Goal: Task Accomplishment & Management: Complete application form

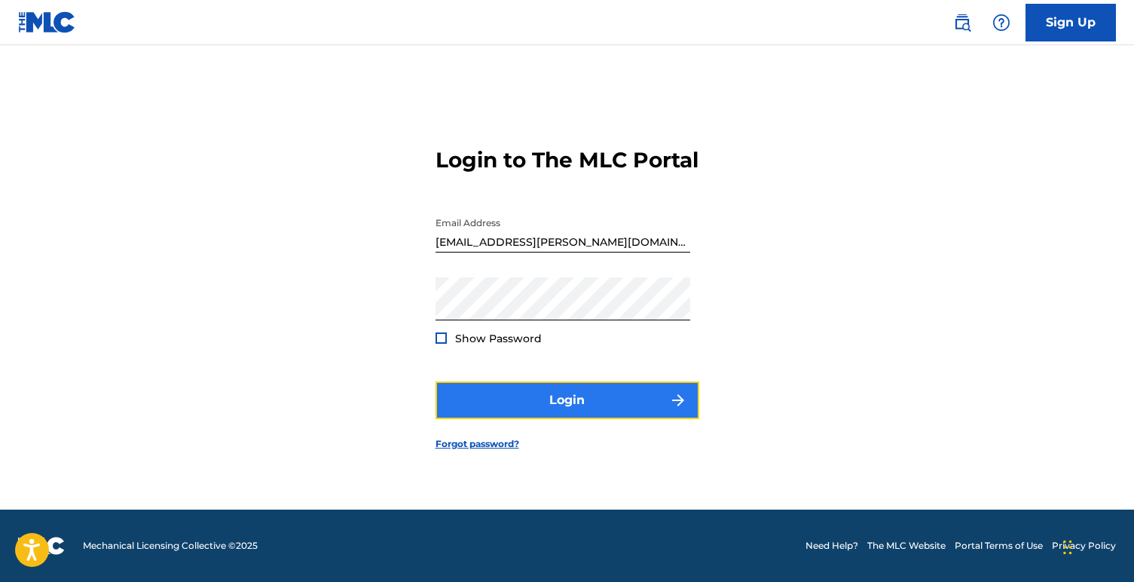
click at [643, 409] on button "Login" at bounding box center [567, 400] width 264 height 38
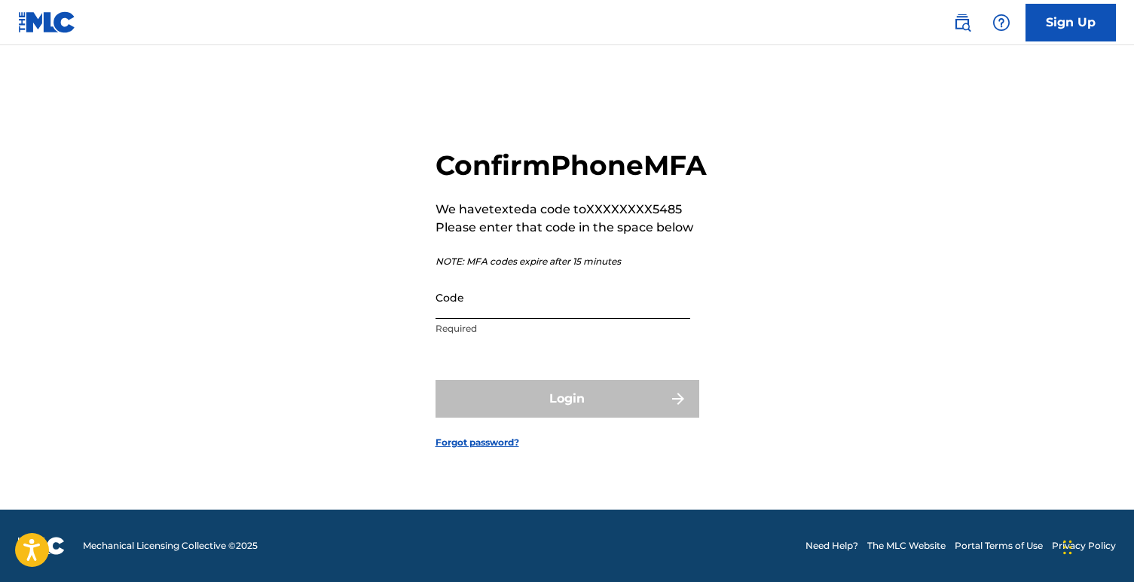
click at [638, 316] on input "Code" at bounding box center [562, 297] width 255 height 43
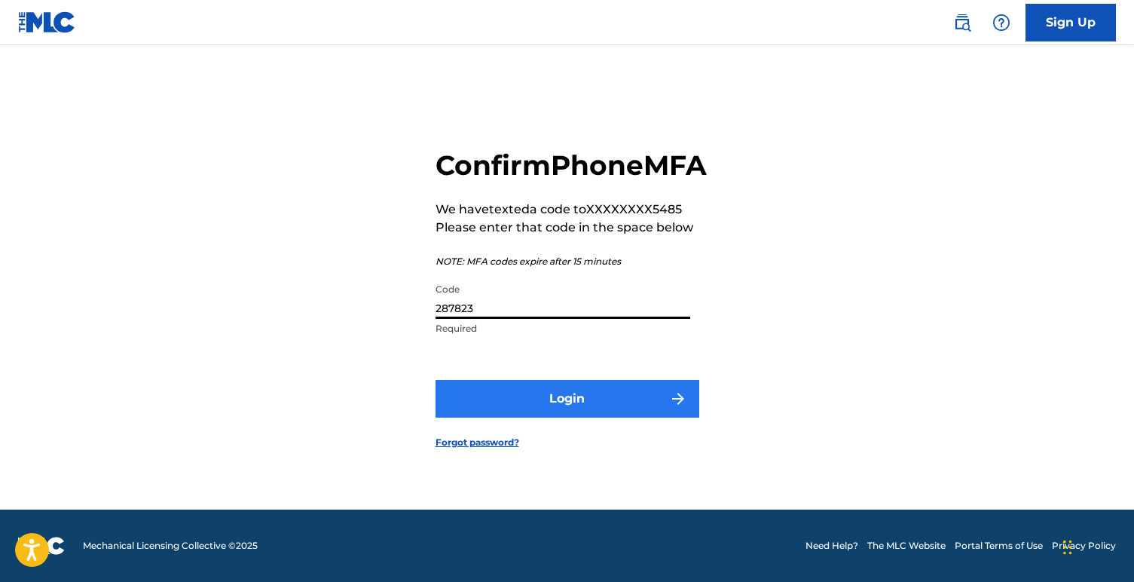
type input "287823"
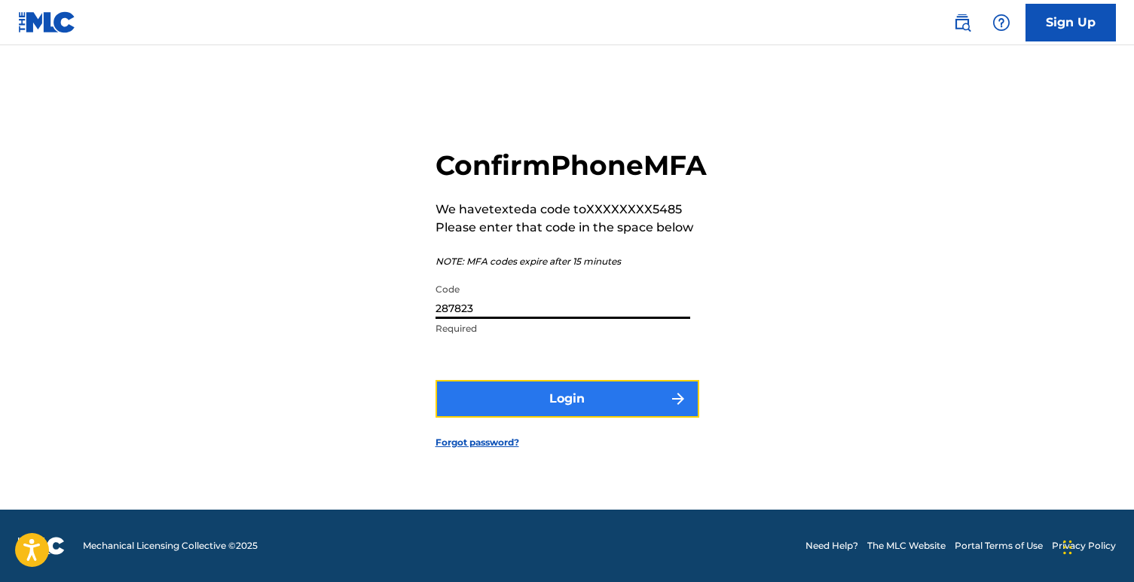
click at [634, 412] on button "Login" at bounding box center [567, 399] width 264 height 38
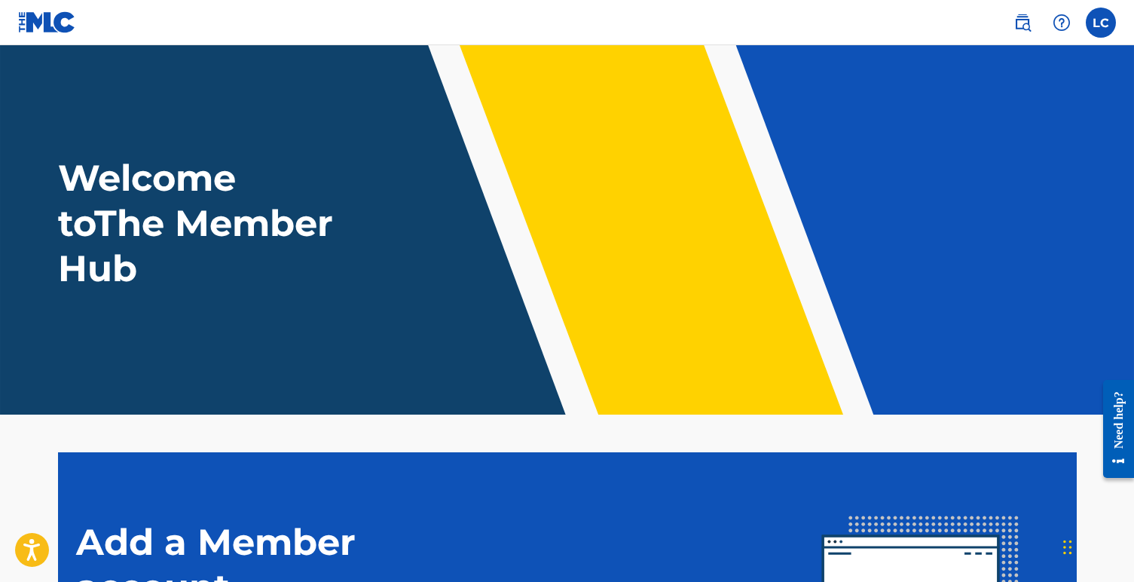
click at [1117, 42] on nav "LC [PERSON_NAME] Ciarrocchi [EMAIL_ADDRESS][PERSON_NAME][DOMAIN_NAME] Notificat…" at bounding box center [567, 22] width 1134 height 45
click at [1114, 41] on nav "LC [PERSON_NAME] Ciarrocchi [EMAIL_ADDRESS][PERSON_NAME][DOMAIN_NAME] Notificat…" at bounding box center [567, 22] width 1134 height 45
click at [1105, 36] on label at bounding box center [1101, 23] width 30 height 30
click at [1101, 23] on input "[PERSON_NAME] Ciarrocchi [EMAIL_ADDRESS][PERSON_NAME][DOMAIN_NAME] Notification…" at bounding box center [1101, 23] width 0 height 0
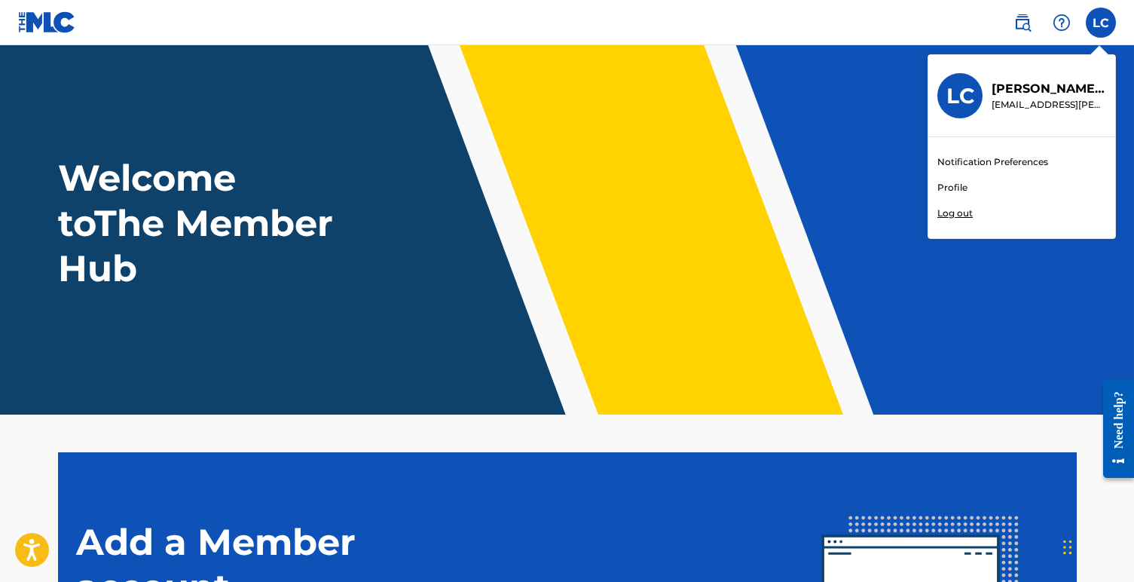
click at [960, 186] on link "Profile" at bounding box center [952, 188] width 30 height 14
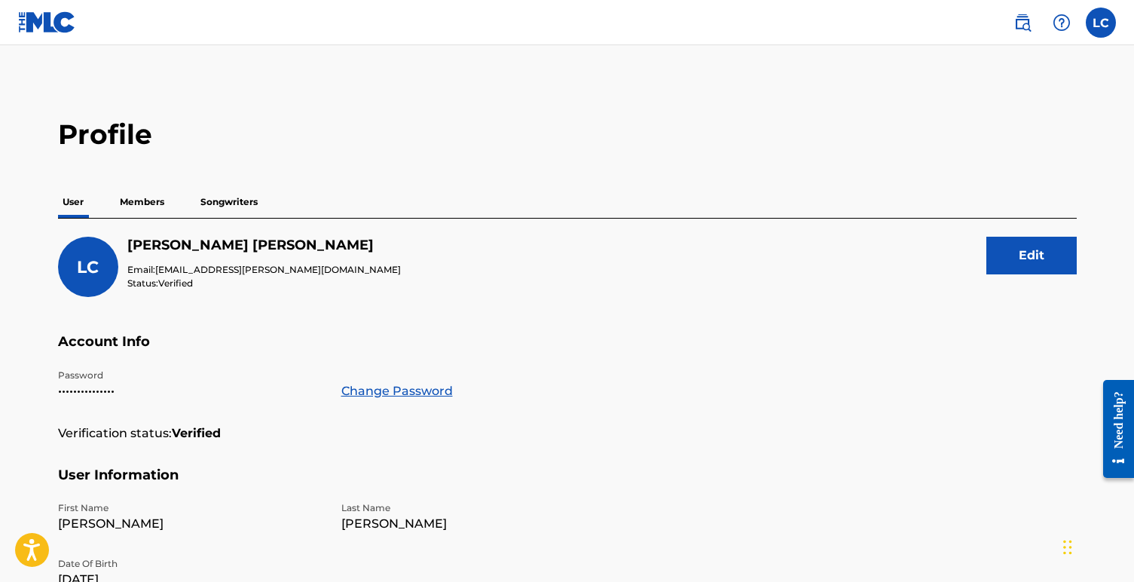
click at [243, 206] on p "Songwriters" at bounding box center [229, 202] width 66 height 32
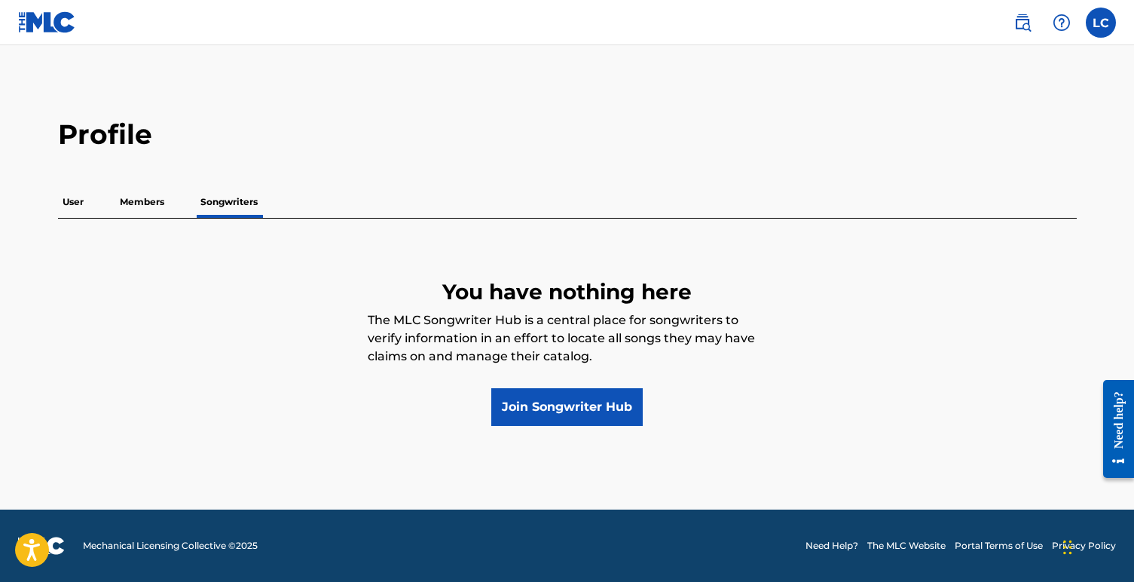
click at [144, 211] on p "Members" at bounding box center [141, 202] width 53 height 32
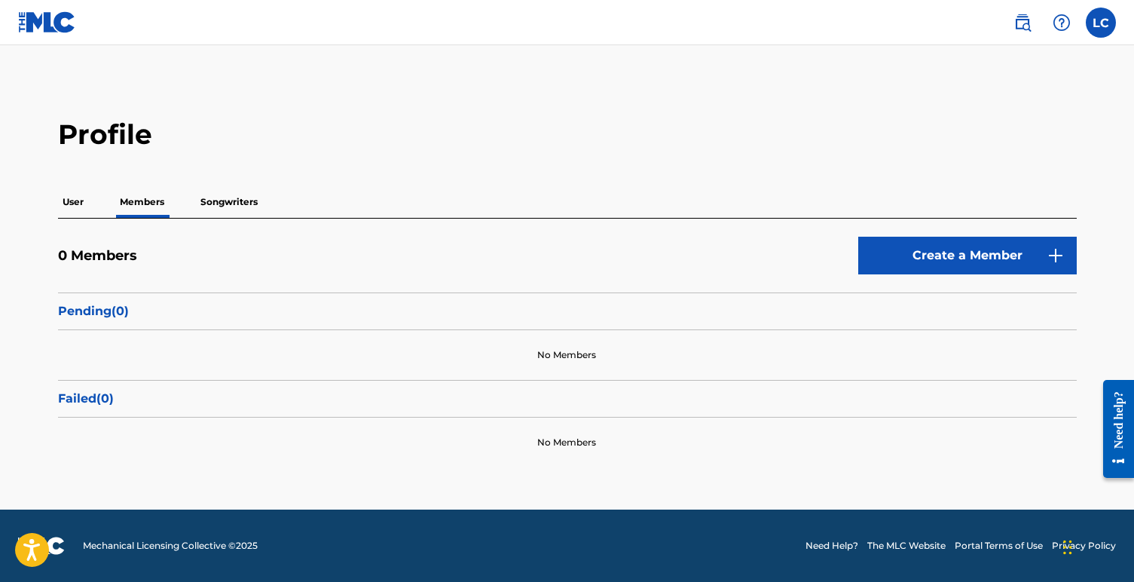
click at [217, 205] on p "Songwriters" at bounding box center [229, 202] width 66 height 32
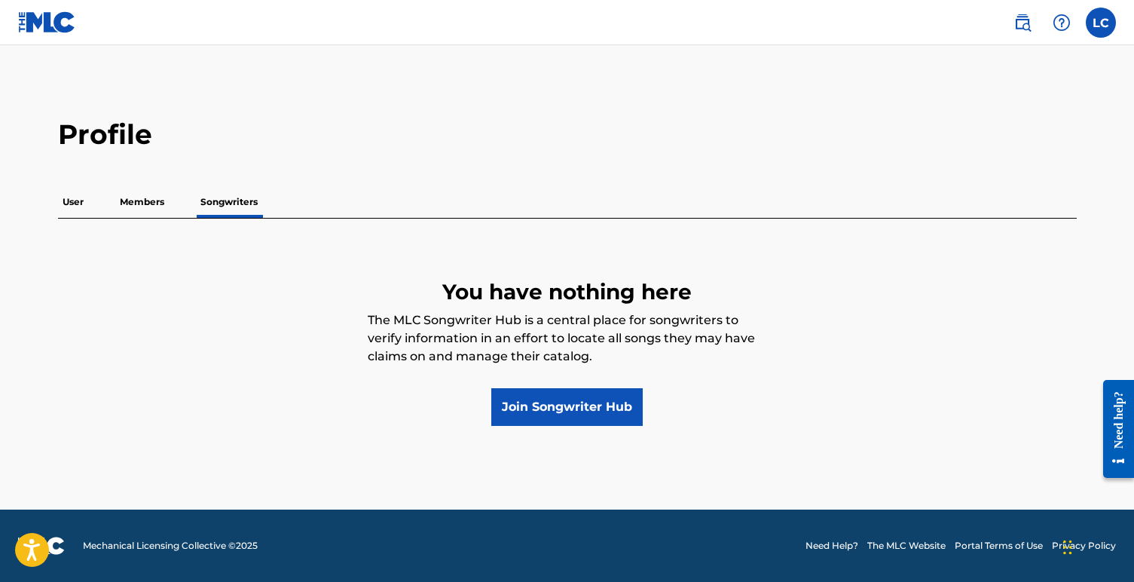
click at [69, 207] on p "User" at bounding box center [73, 202] width 30 height 32
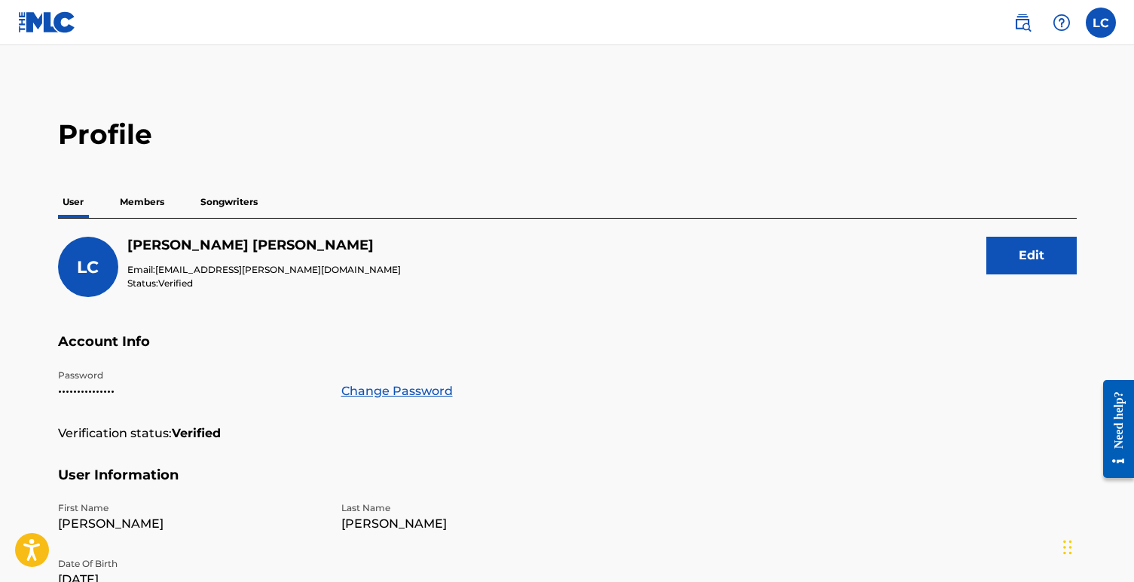
click at [154, 207] on p "Members" at bounding box center [141, 202] width 53 height 32
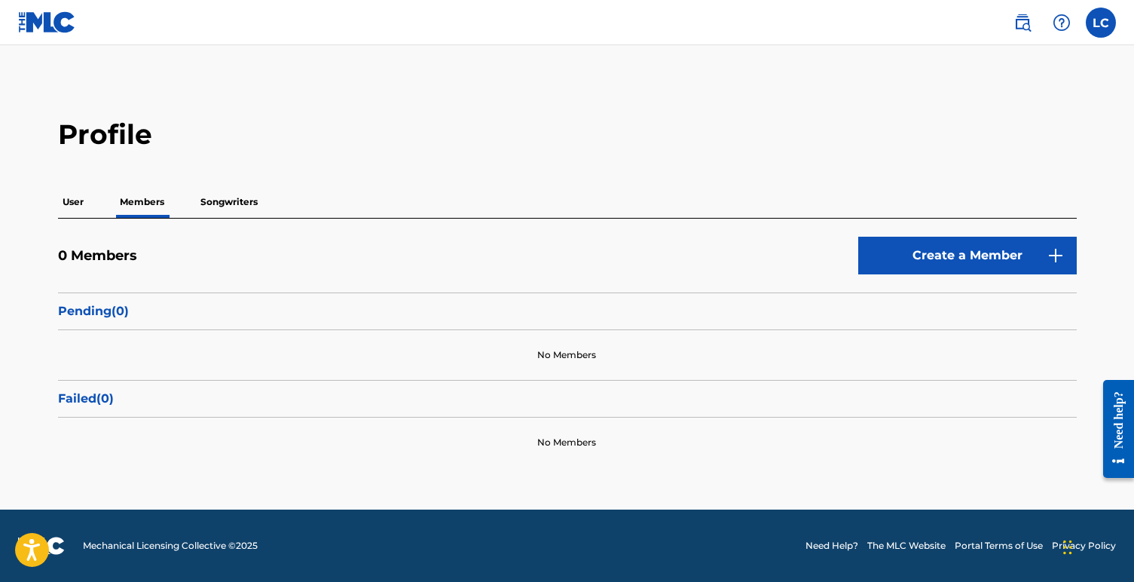
click at [60, 33] on link at bounding box center [47, 22] width 58 height 44
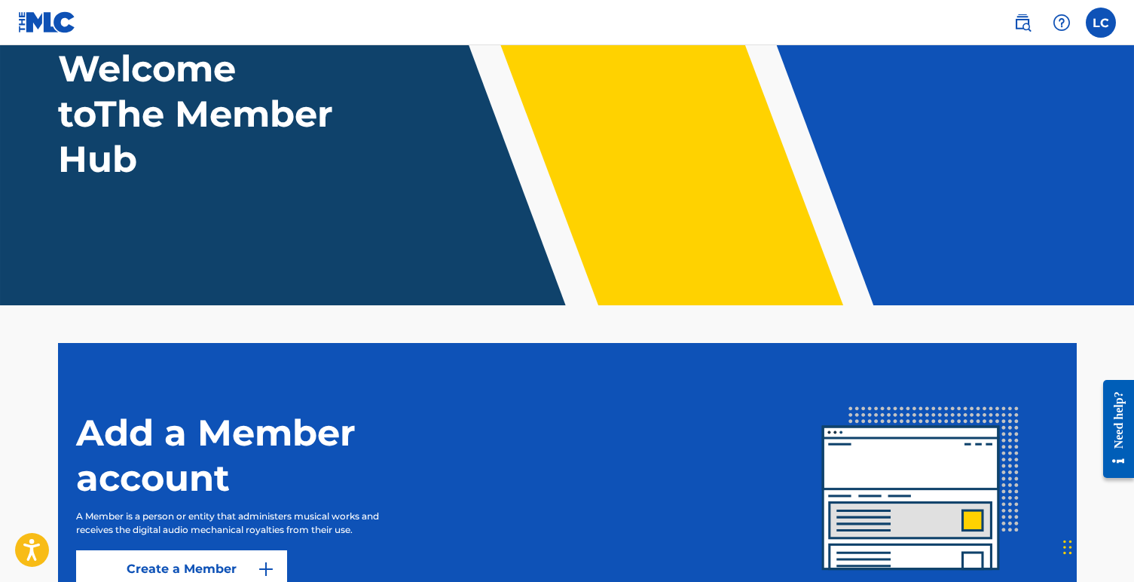
scroll to position [255, 0]
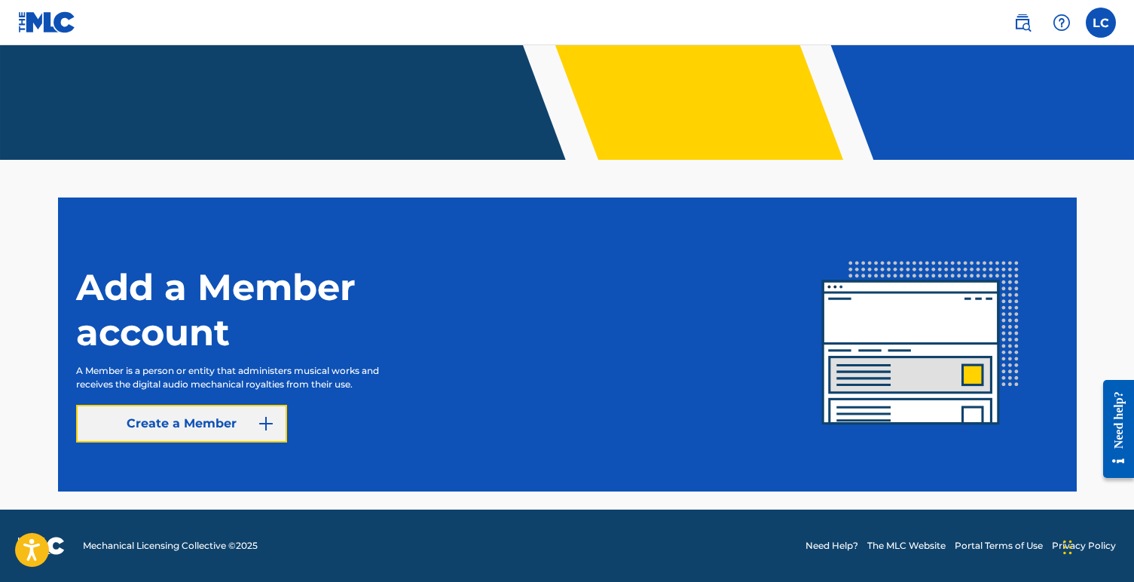
click at [176, 427] on link "Create a Member" at bounding box center [181, 424] width 211 height 38
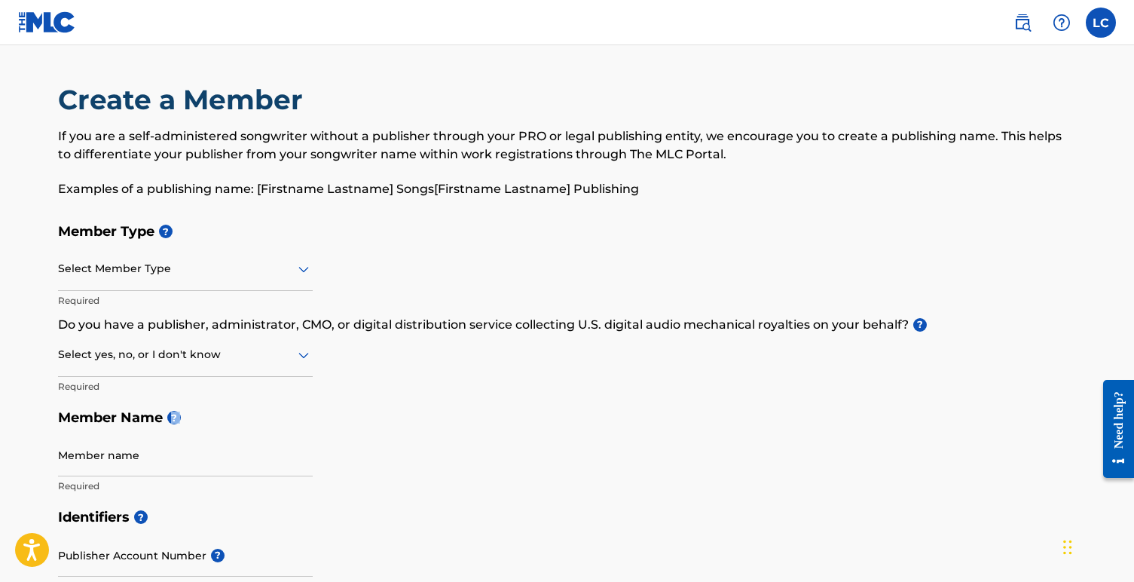
click at [236, 413] on h5 "Member Name ?" at bounding box center [567, 418] width 1018 height 32
click at [211, 237] on h5 "Member Type ?" at bounding box center [567, 231] width 1018 height 32
click at [211, 258] on div "Select Member Type" at bounding box center [185, 269] width 255 height 43
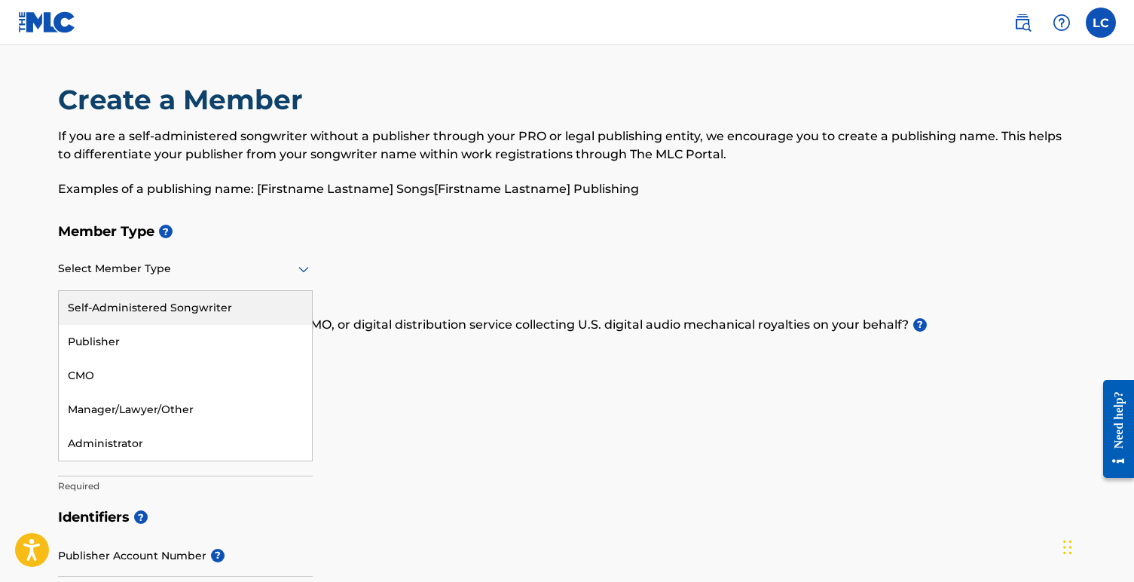
click at [178, 269] on div at bounding box center [185, 268] width 255 height 19
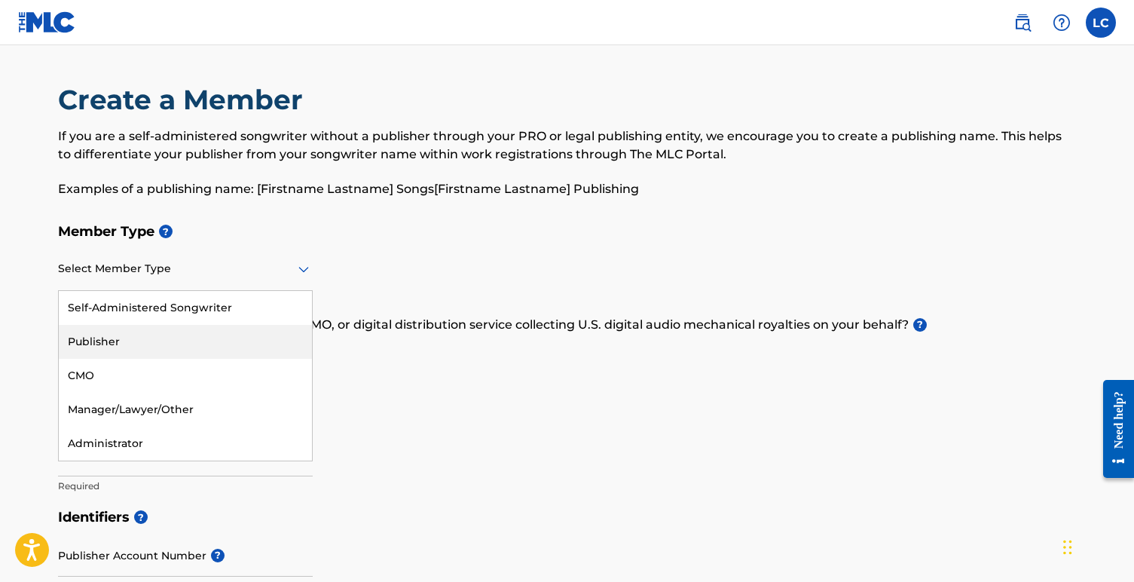
click at [162, 346] on div "Publisher" at bounding box center [185, 342] width 253 height 34
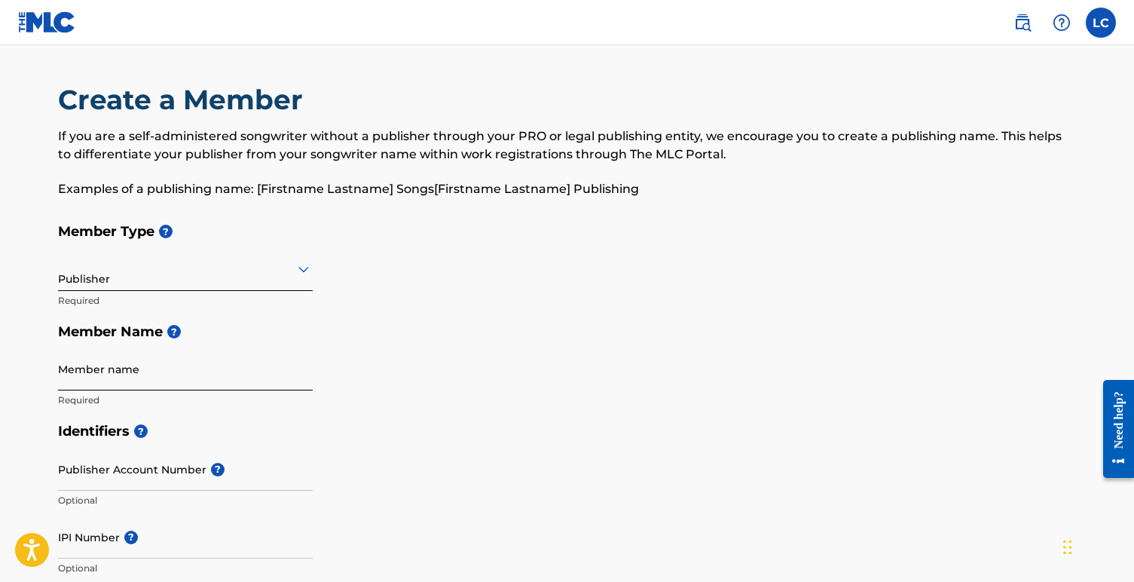
click at [111, 379] on input "Member name" at bounding box center [185, 368] width 255 height 43
type input "[PERSON_NAME]"
type input "[STREET_ADDRESS][PERSON_NAME]"
type input "Unit 2"
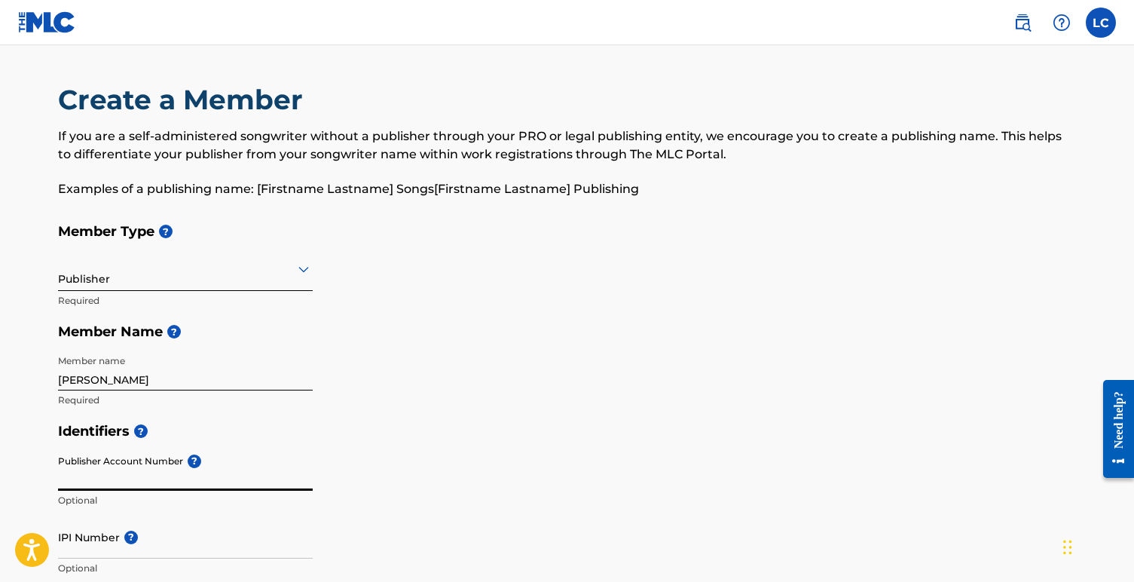
click at [133, 466] on input "Publisher Account Number ?" at bounding box center [185, 468] width 255 height 43
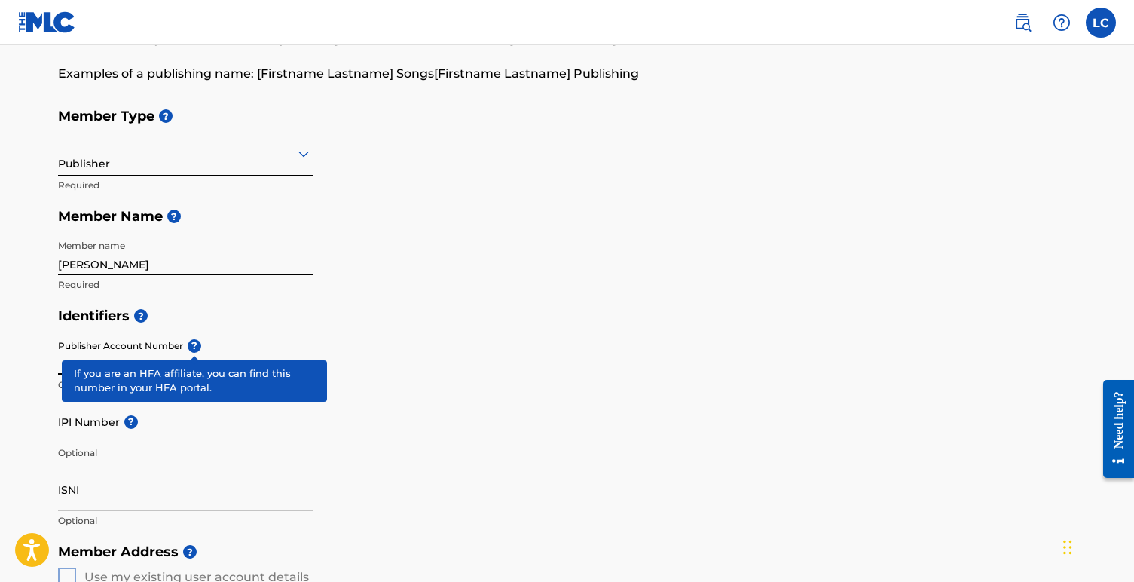
scroll to position [120, 0]
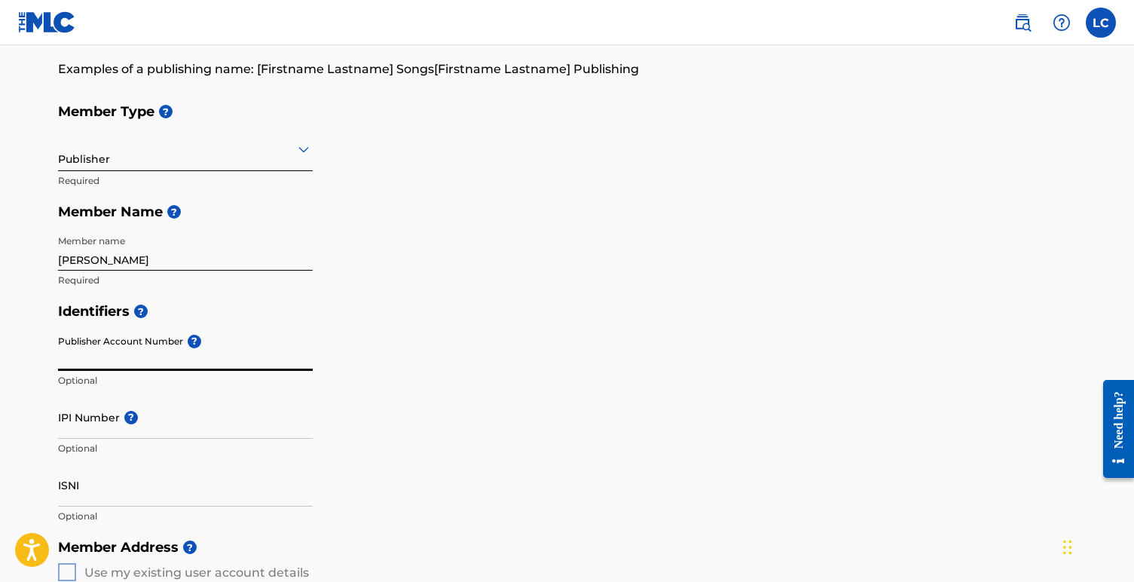
paste input "00807698597"
type input "00807698597"
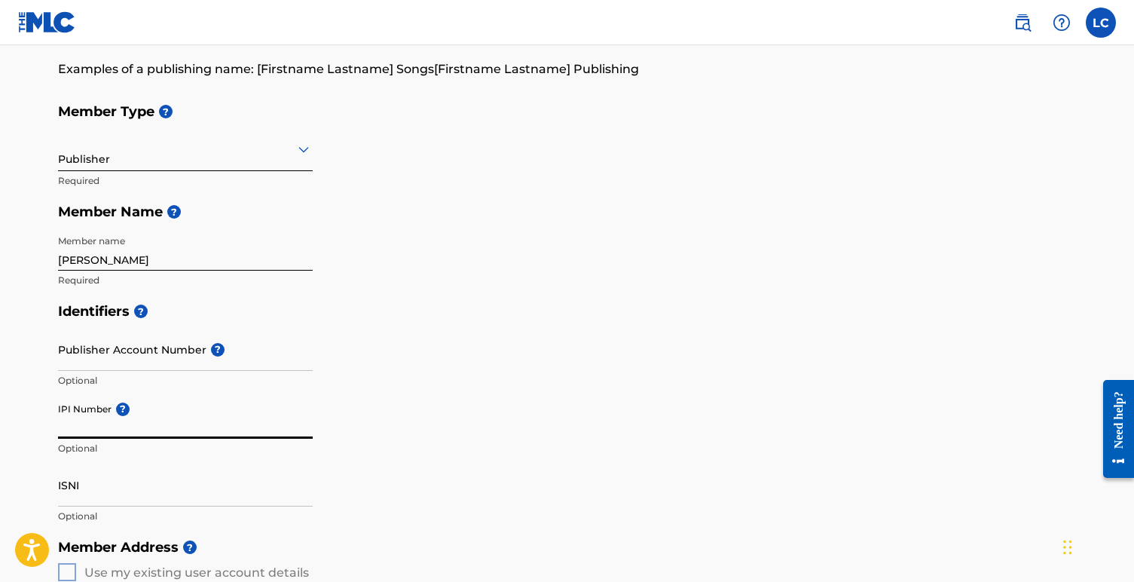
click at [185, 426] on input "IPI Number ?" at bounding box center [185, 416] width 255 height 43
paste input "00807698597"
type input "00807698597"
click at [170, 488] on input "ISNI" at bounding box center [185, 484] width 255 height 43
click at [99, 445] on p "Optional" at bounding box center [185, 448] width 255 height 14
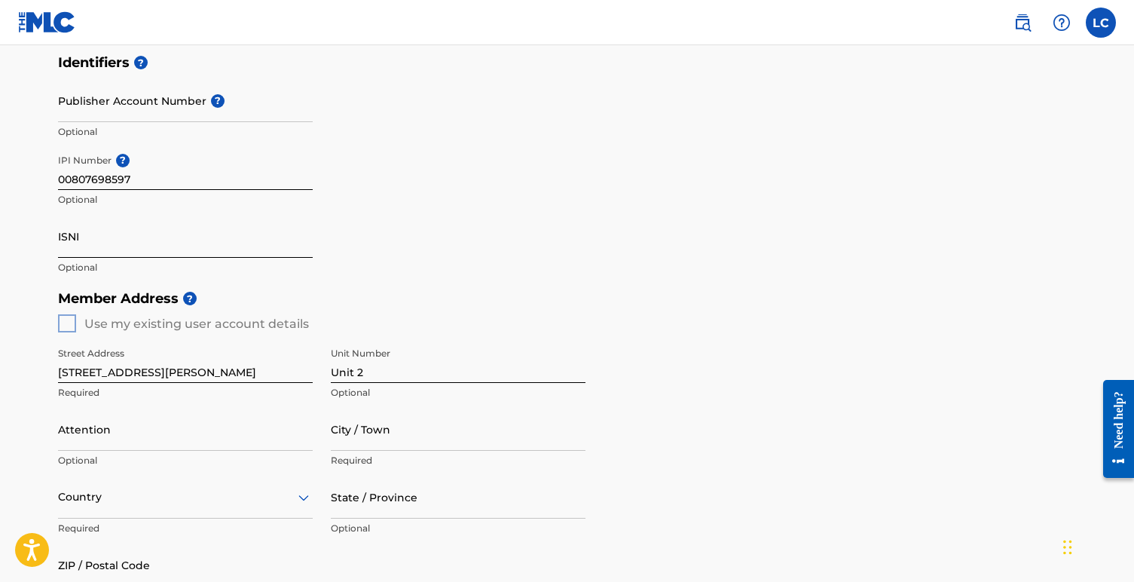
scroll to position [380, 0]
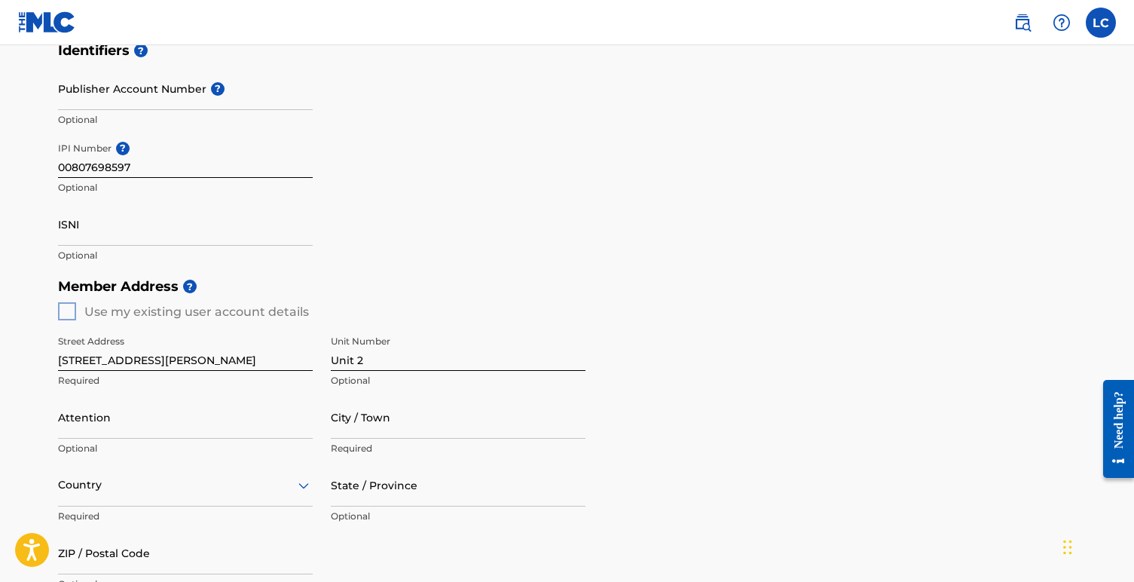
click at [132, 340] on input "[STREET_ADDRESS][PERSON_NAME]" at bounding box center [185, 349] width 255 height 43
type input "[STREET_ADDRESS]"
click at [379, 365] on input "Unit 2" at bounding box center [458, 349] width 255 height 43
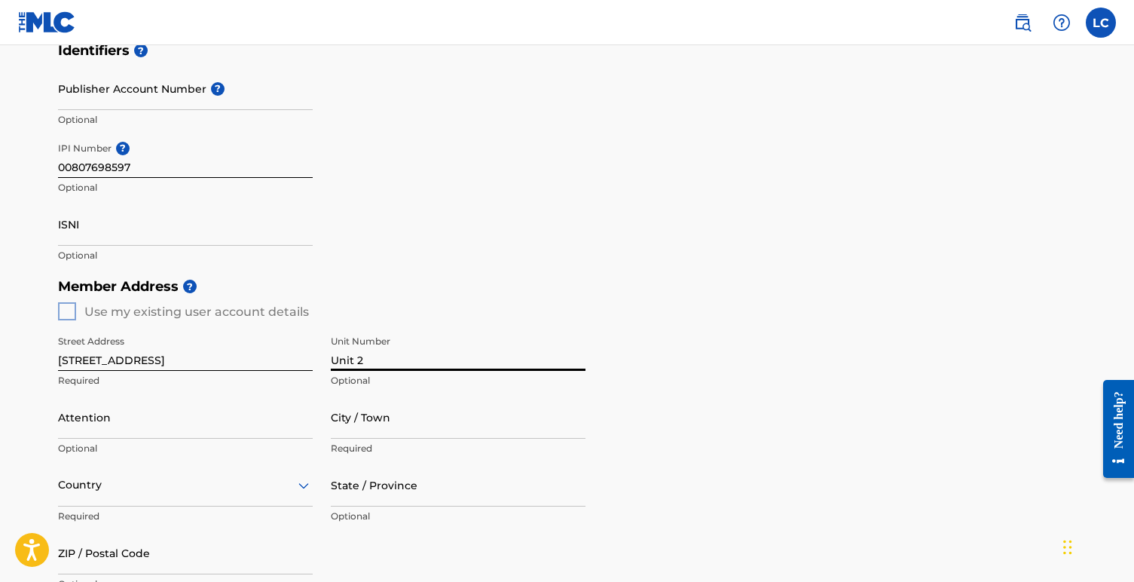
click at [379, 365] on input "Unit 2" at bounding box center [458, 349] width 255 height 43
click at [389, 433] on input "City / Town" at bounding box center [458, 416] width 255 height 43
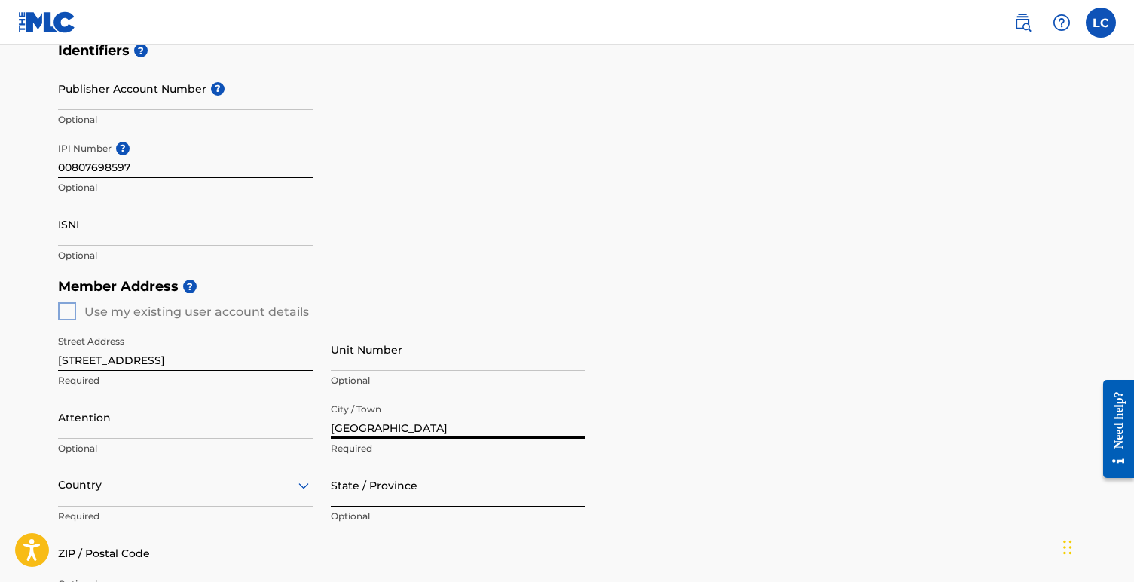
type input "[GEOGRAPHIC_DATA]"
click at [388, 493] on input "State / Province" at bounding box center [458, 484] width 255 height 43
type input "P"
type input "LA"
click at [236, 496] on div "Country" at bounding box center [185, 484] width 255 height 43
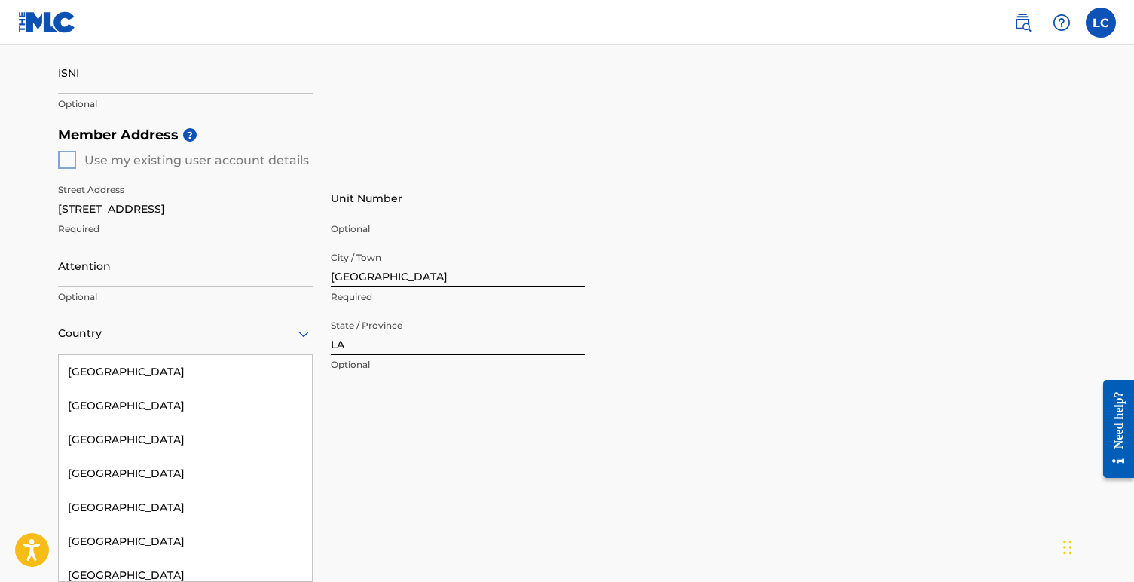
scroll to position [0, 0]
click at [176, 352] on div "Country" at bounding box center [185, 333] width 255 height 43
click at [161, 332] on div at bounding box center [185, 333] width 255 height 19
click at [157, 374] on div "[GEOGRAPHIC_DATA]" at bounding box center [185, 372] width 253 height 34
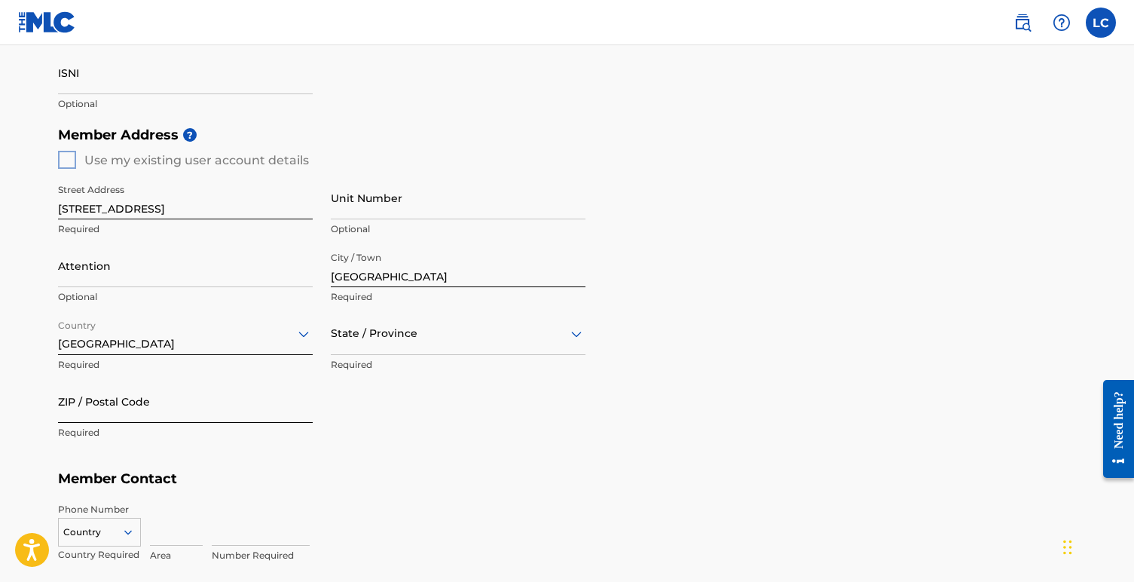
click at [140, 405] on input "ZIP / Postal Code" at bounding box center [185, 401] width 255 height 43
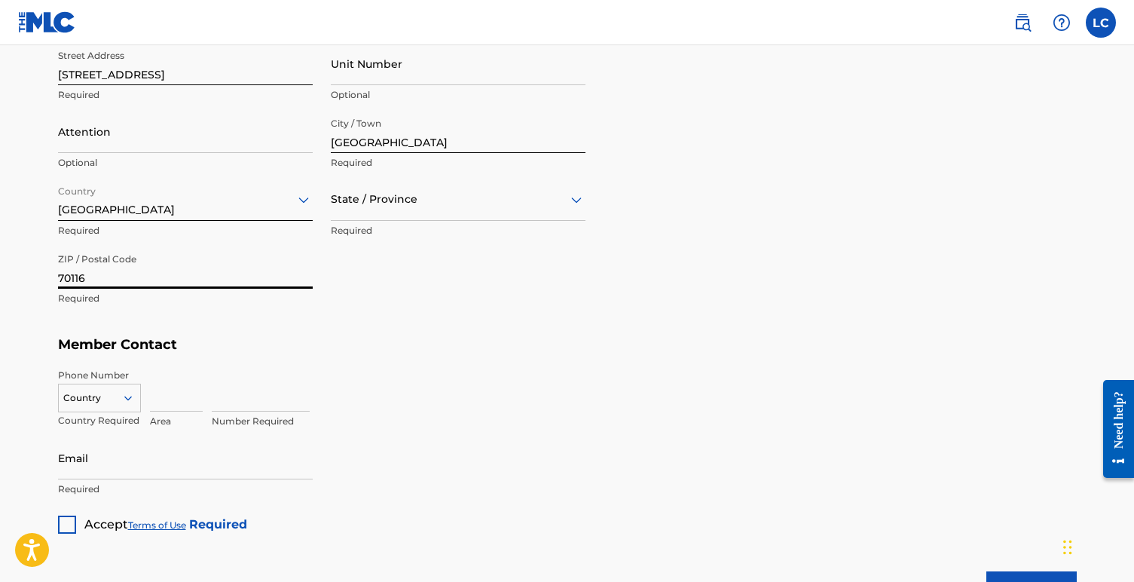
scroll to position [680, 0]
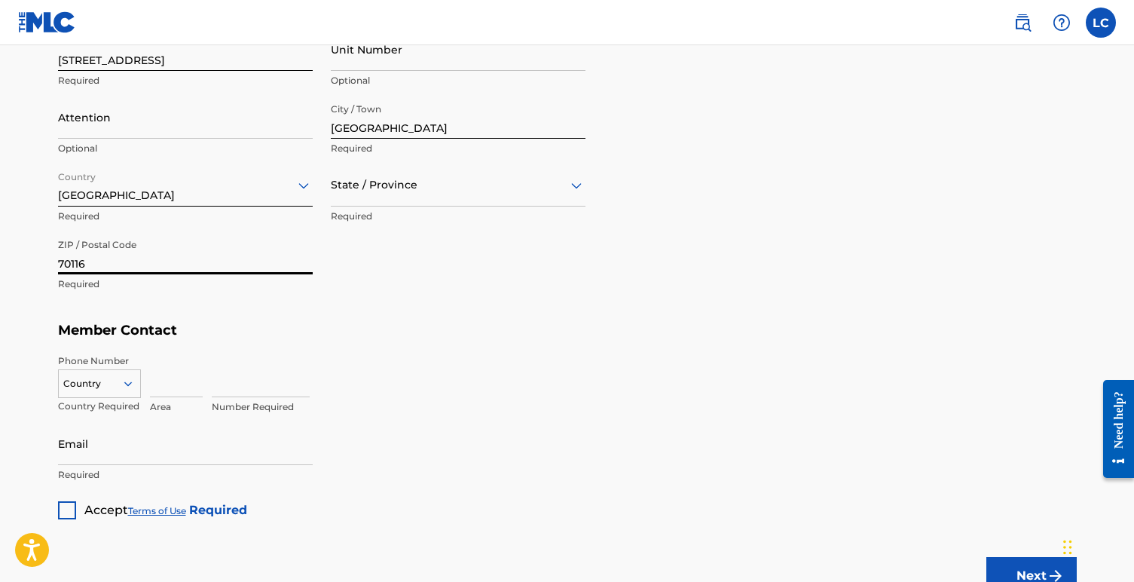
type input "70116"
click at [85, 400] on p "Country Required" at bounding box center [99, 406] width 83 height 14
click at [95, 371] on div "Country" at bounding box center [99, 380] width 83 height 23
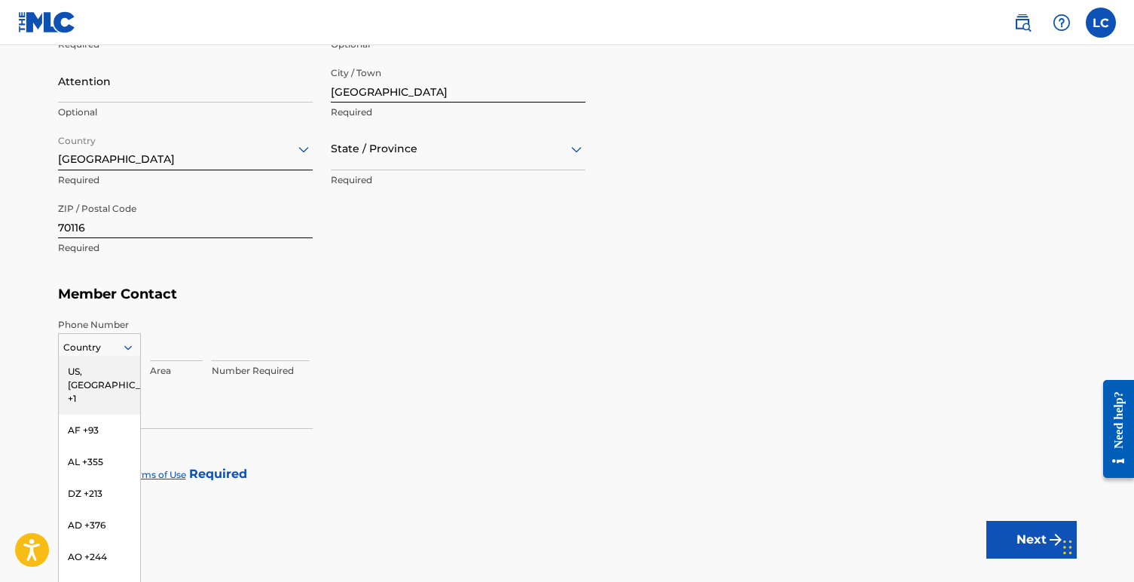
click at [114, 365] on div "US, [GEOGRAPHIC_DATA] +1" at bounding box center [99, 385] width 81 height 59
click at [167, 348] on input at bounding box center [176, 339] width 53 height 43
type input "610"
type input "[PERSON_NAME]"
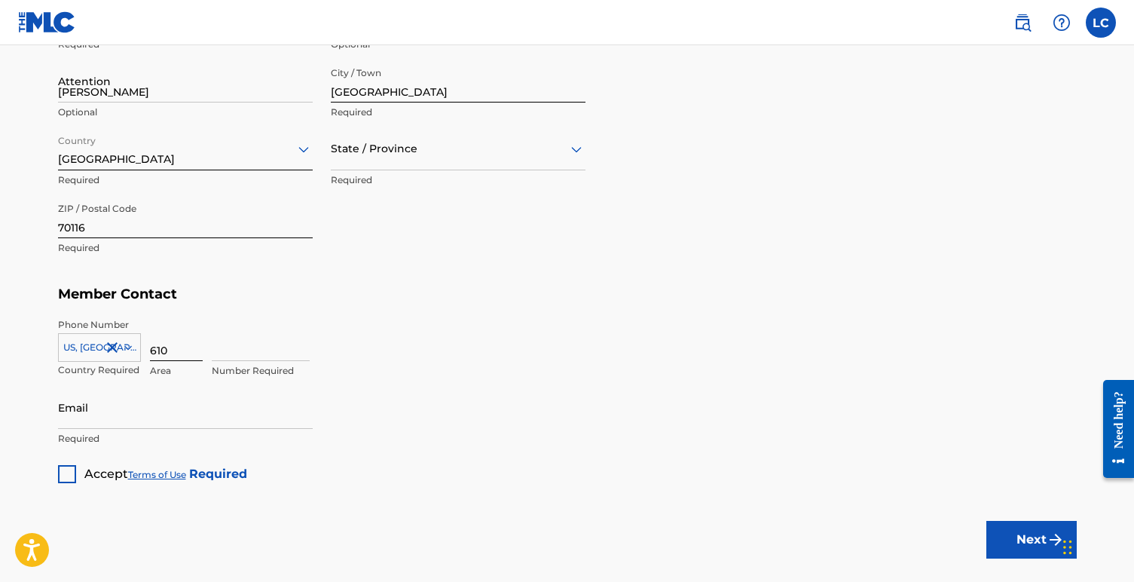
type input "[GEOGRAPHIC_DATA]"
type input "LA"
type input "2415485"
type input "[EMAIL_ADDRESS][PERSON_NAME][DOMAIN_NAME]"
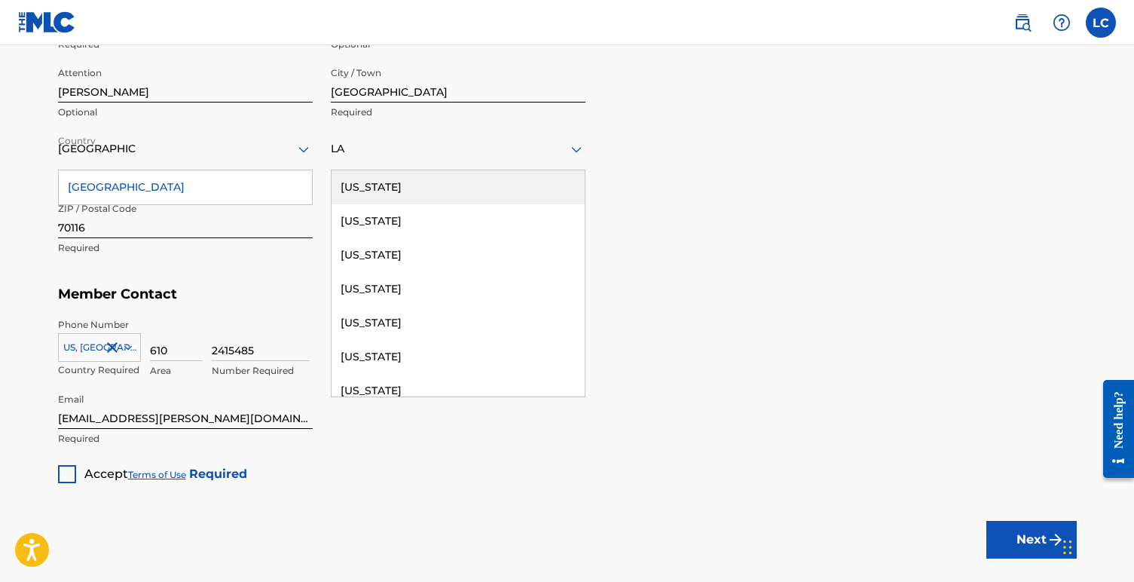
click at [250, 263] on div "Street Address [STREET_ADDRESS] Required Unit Number Optional Attention [PERSON…" at bounding box center [321, 127] width 527 height 286
click at [239, 171] on div "[GEOGRAPHIC_DATA]" at bounding box center [185, 187] width 253 height 34
click at [713, 118] on div "Member Address ? Use my existing user account details Street Address [STREET_AD…" at bounding box center [567, 106] width 1018 height 344
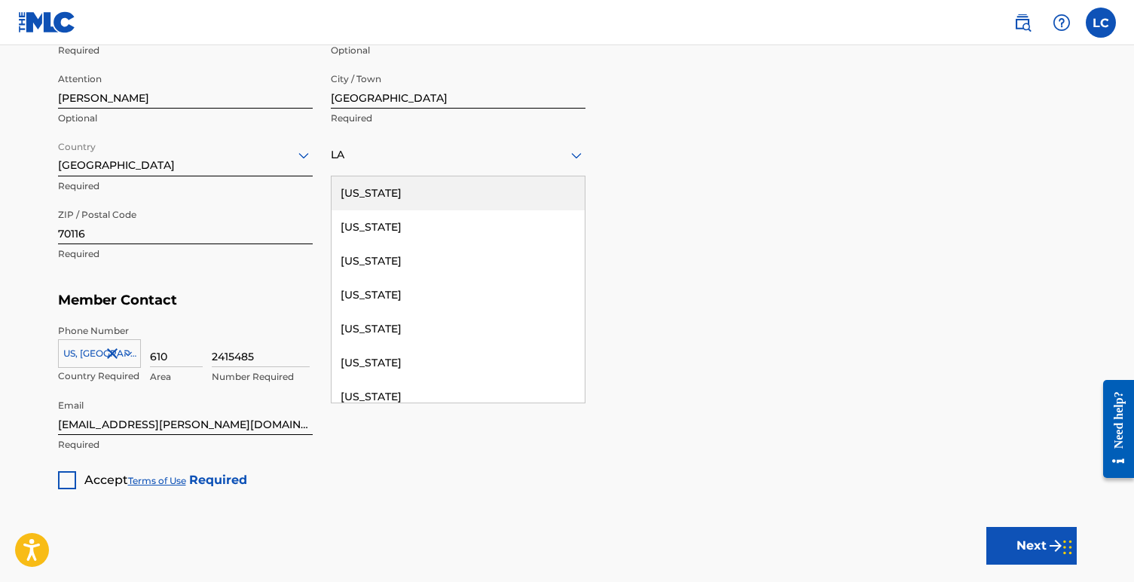
scroll to position [707, 0]
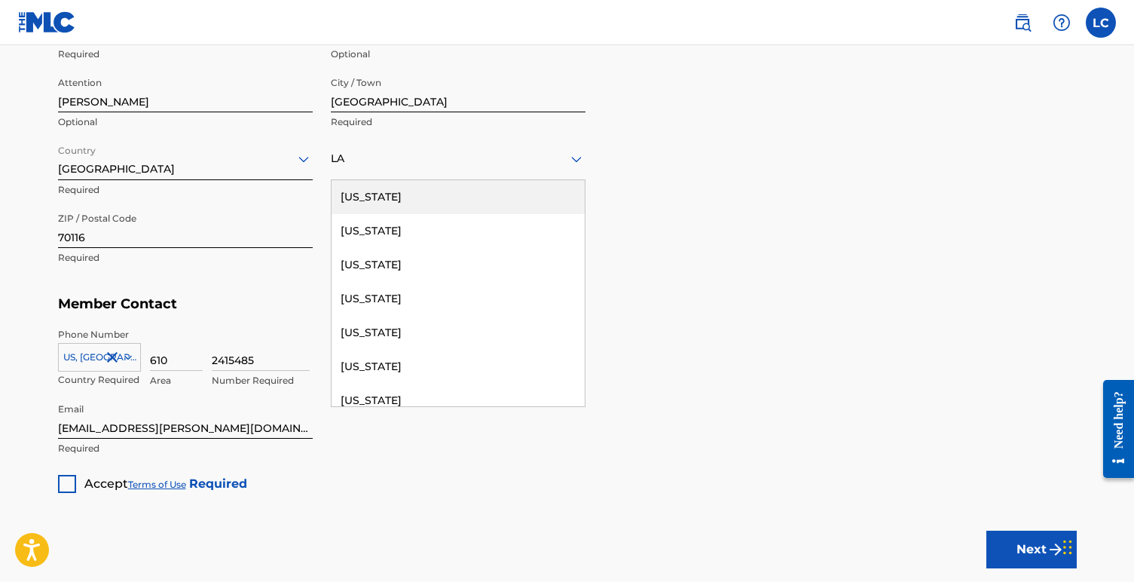
click at [403, 164] on div "LA" at bounding box center [458, 158] width 255 height 19
click at [366, 155] on div at bounding box center [458, 158] width 255 height 19
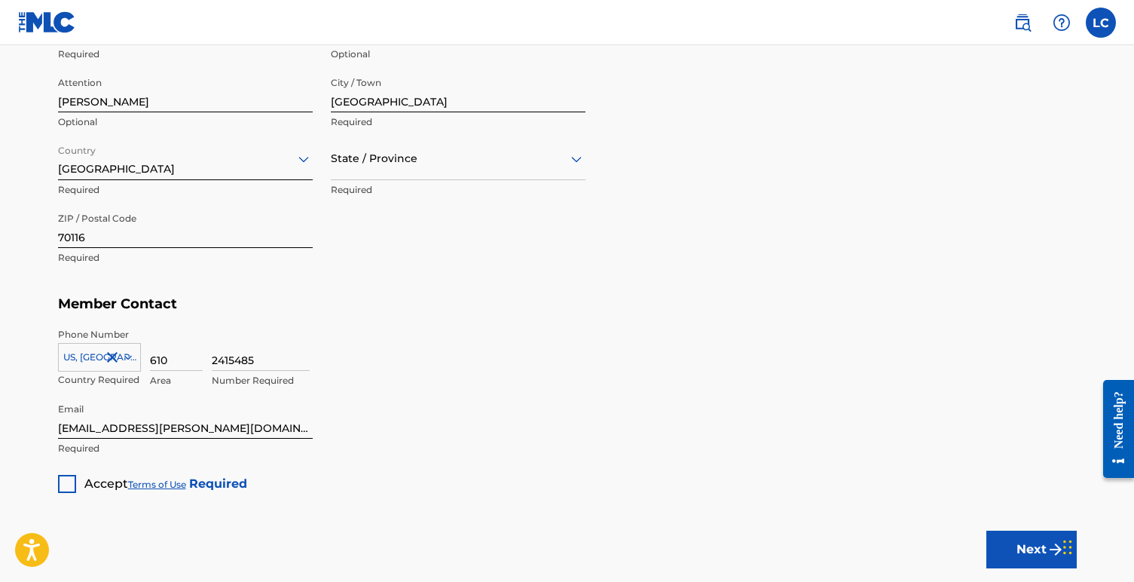
click at [366, 155] on div at bounding box center [458, 158] width 255 height 19
click at [402, 262] on div "[US_STATE]" at bounding box center [457, 259] width 253 height 34
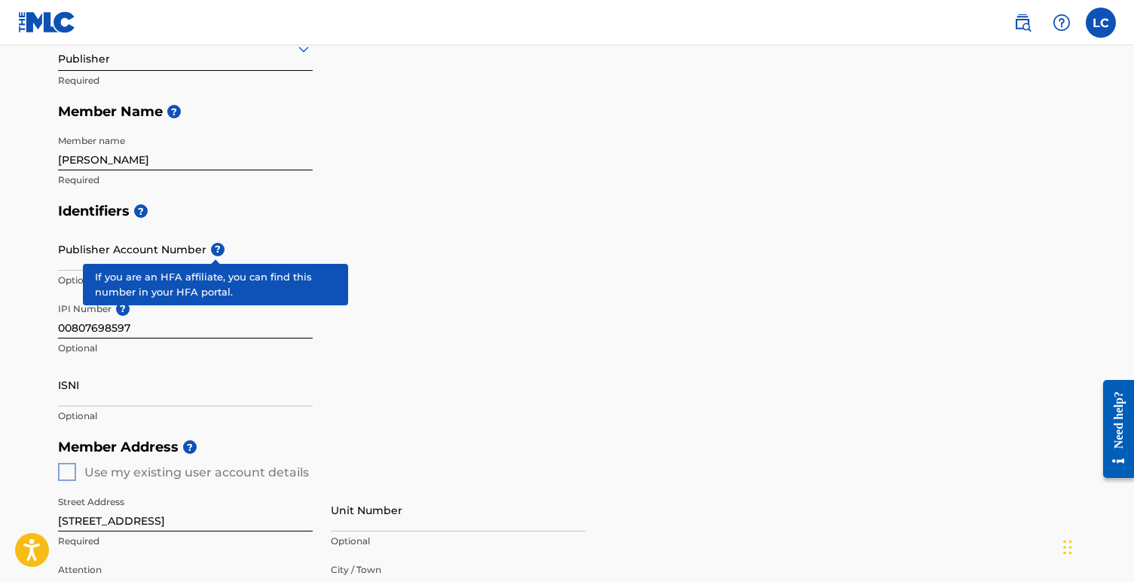
scroll to position [221, 0]
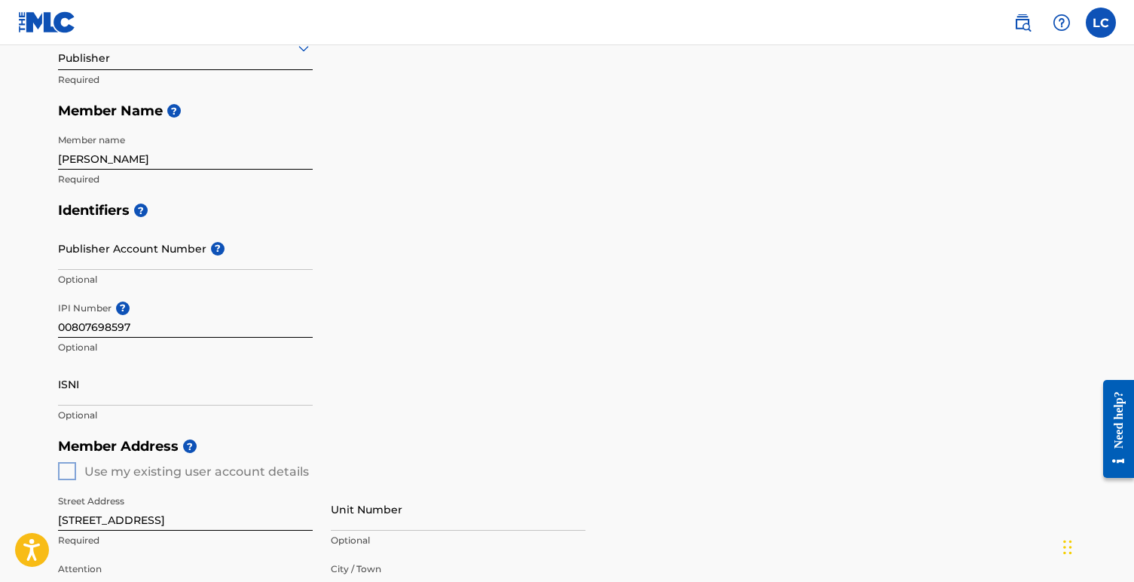
click at [210, 283] on p "Optional" at bounding box center [185, 280] width 255 height 14
click at [206, 252] on span "?" at bounding box center [215, 249] width 18 height 14
click at [206, 252] on input "Publisher Account Number ?" at bounding box center [185, 248] width 255 height 43
click at [169, 267] on input "Publisher Account Number ?" at bounding box center [185, 248] width 255 height 43
type input "P240KG"
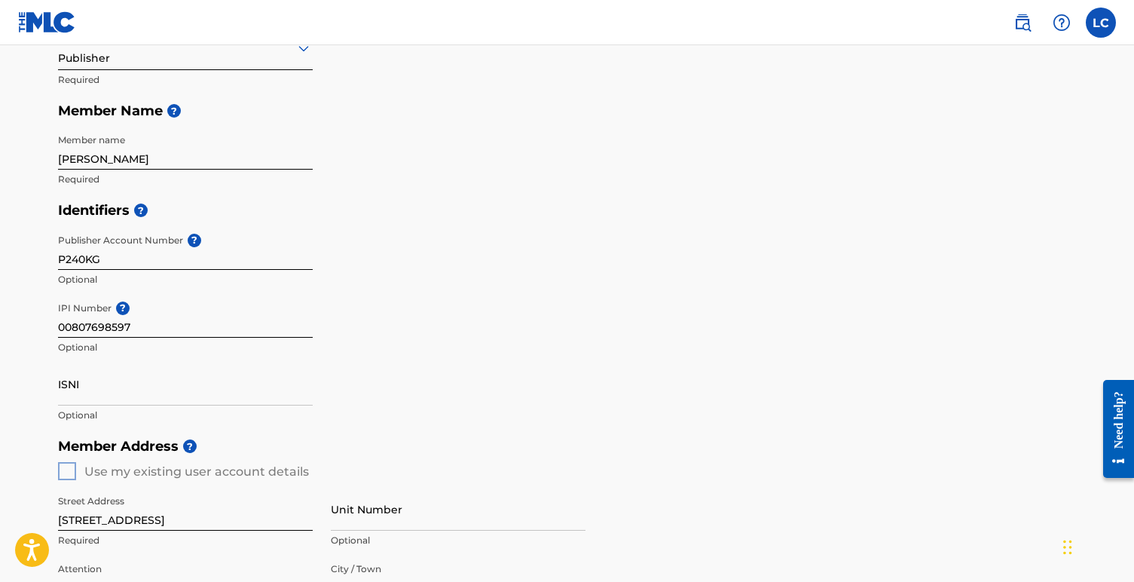
click at [431, 339] on div "Identifiers ? Publisher Account Number ? P240KG Optional IPI Number ? 008076985…" at bounding box center [567, 312] width 1018 height 236
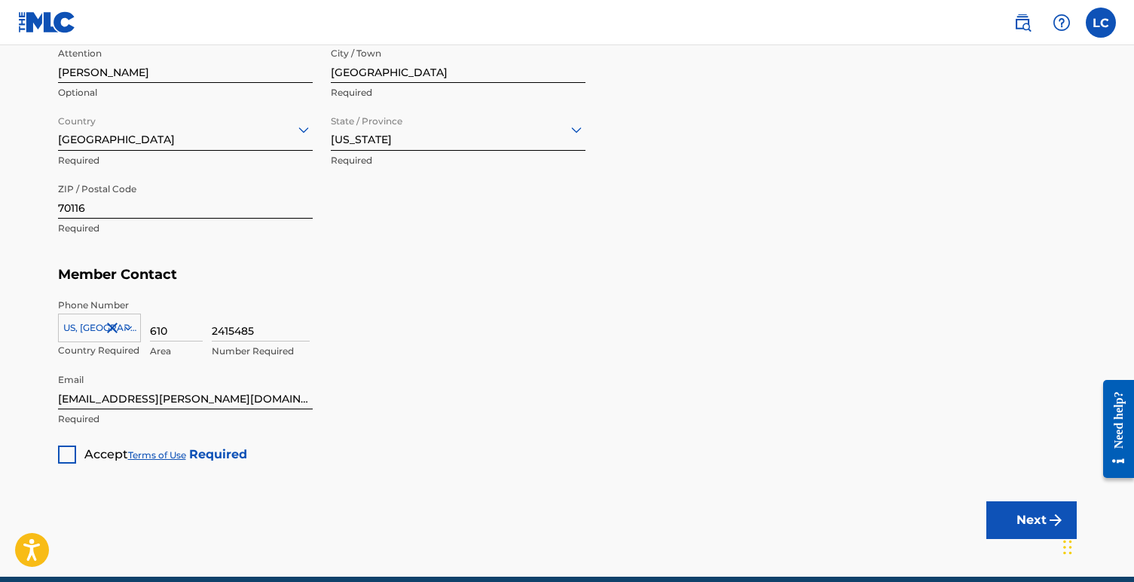
scroll to position [802, 0]
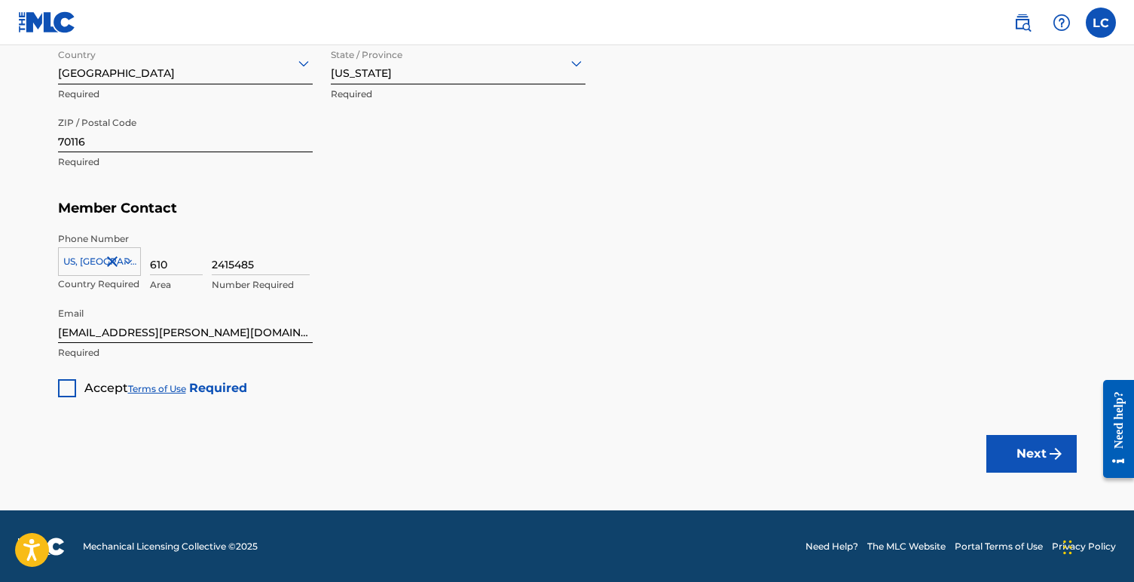
click at [69, 389] on div at bounding box center [67, 388] width 18 height 18
click at [1063, 453] on img "submit" at bounding box center [1055, 453] width 18 height 18
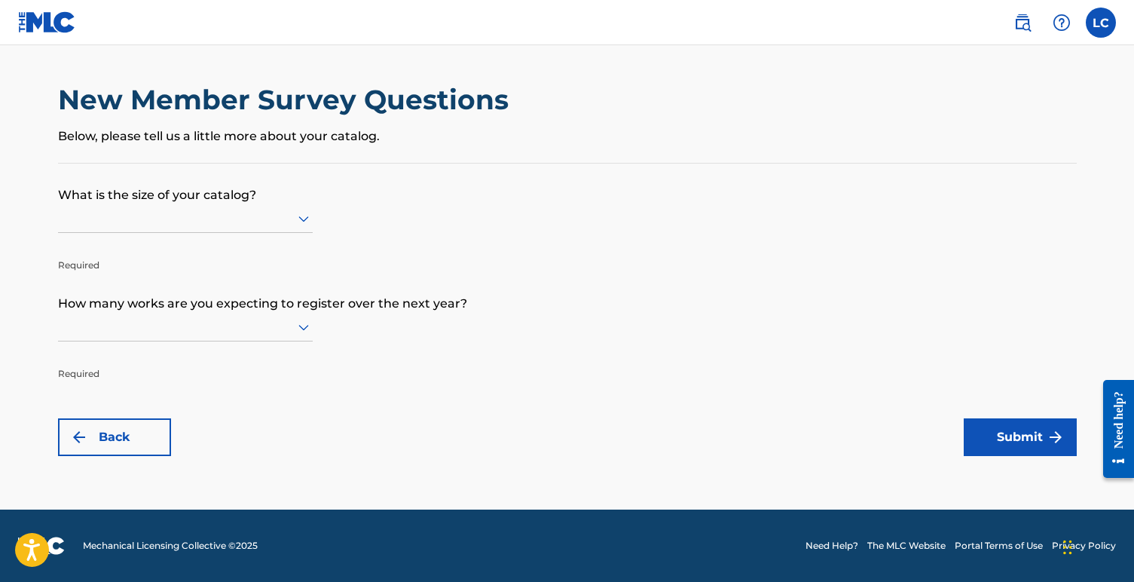
click at [260, 218] on div at bounding box center [185, 218] width 255 height 19
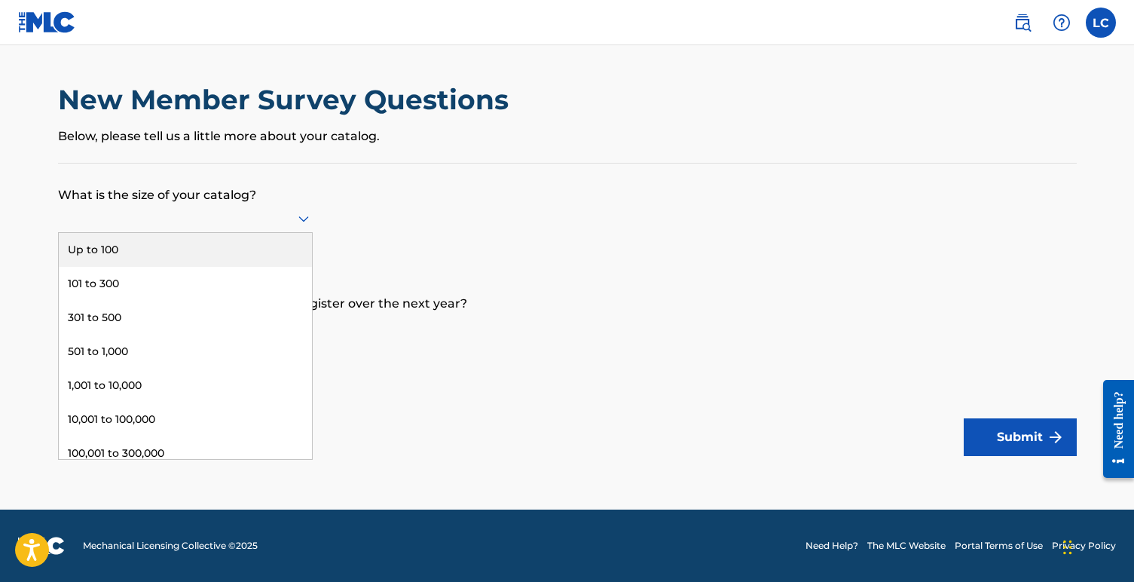
click at [233, 246] on div "Up to 100" at bounding box center [185, 250] width 253 height 34
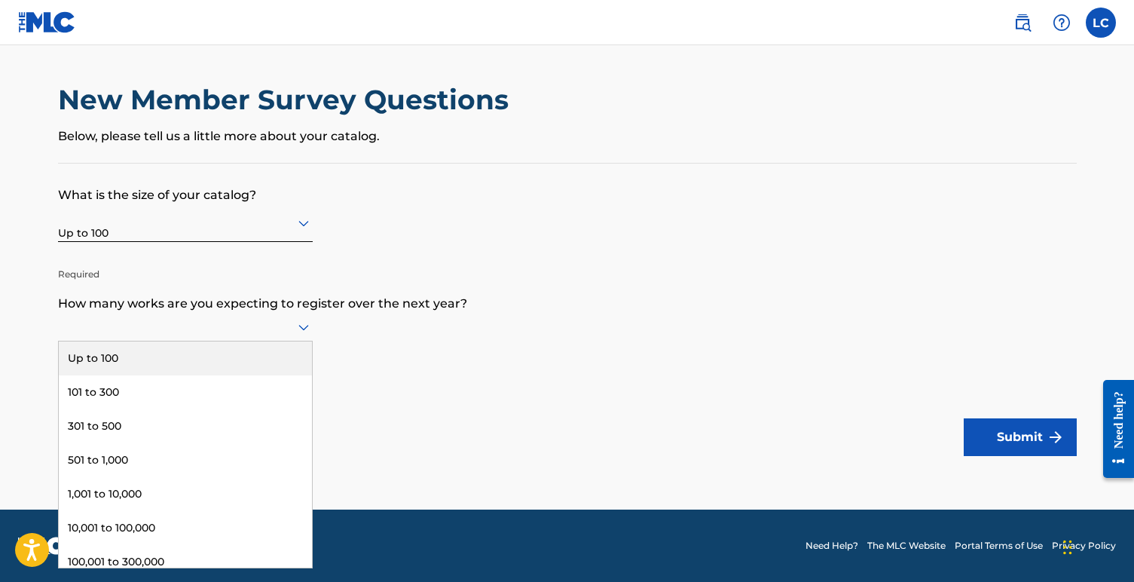
click at [164, 334] on div at bounding box center [185, 326] width 255 height 19
click at [155, 344] on div "Up to 100" at bounding box center [185, 358] width 253 height 34
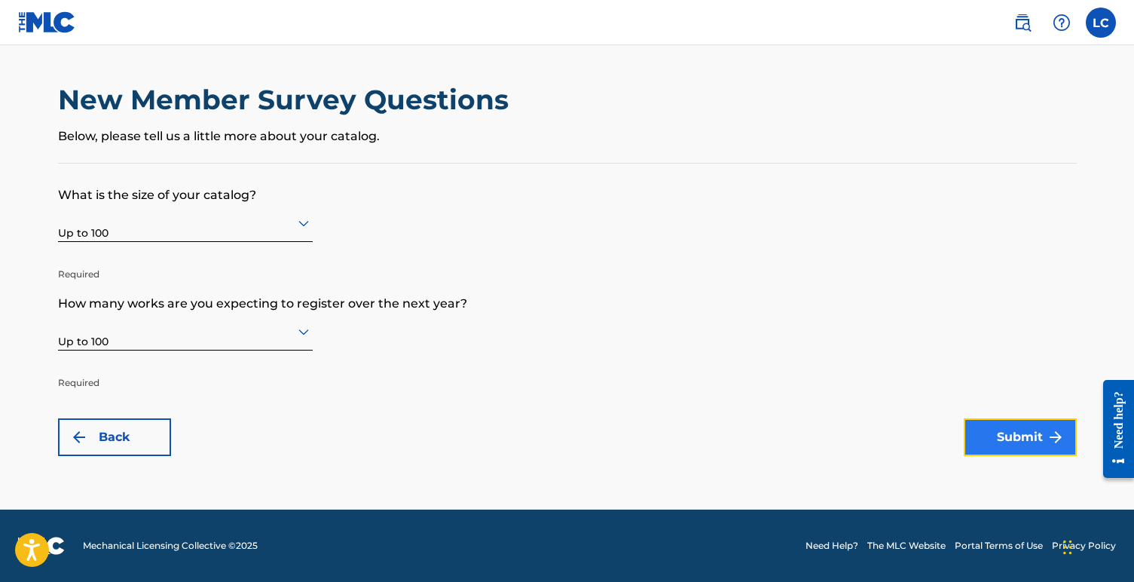
click at [1065, 444] on button "Submit" at bounding box center [1019, 437] width 113 height 38
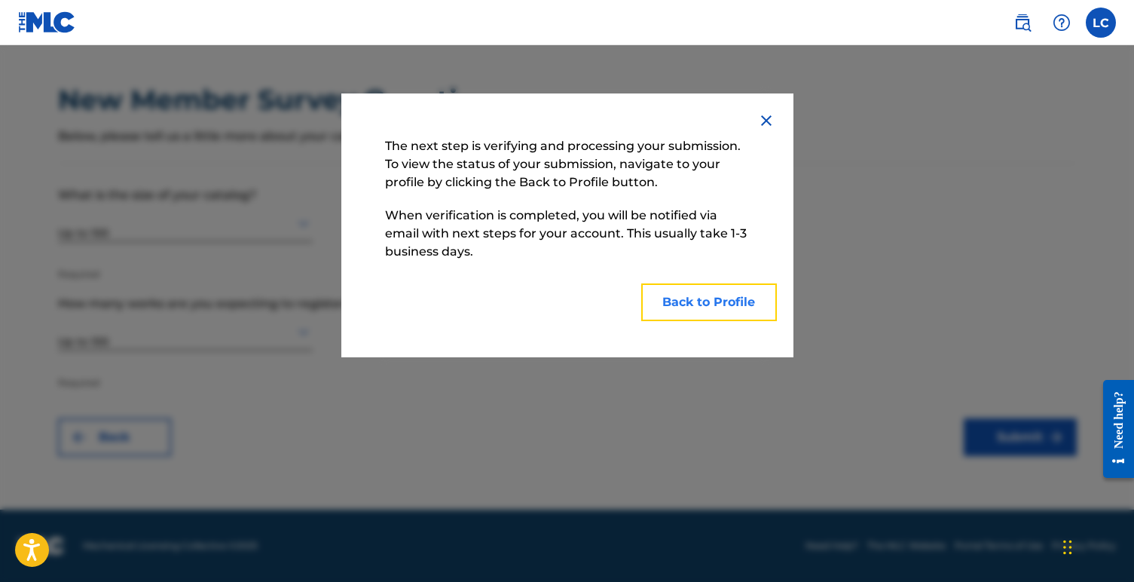
click at [707, 301] on button "Back to Profile" at bounding box center [709, 302] width 136 height 38
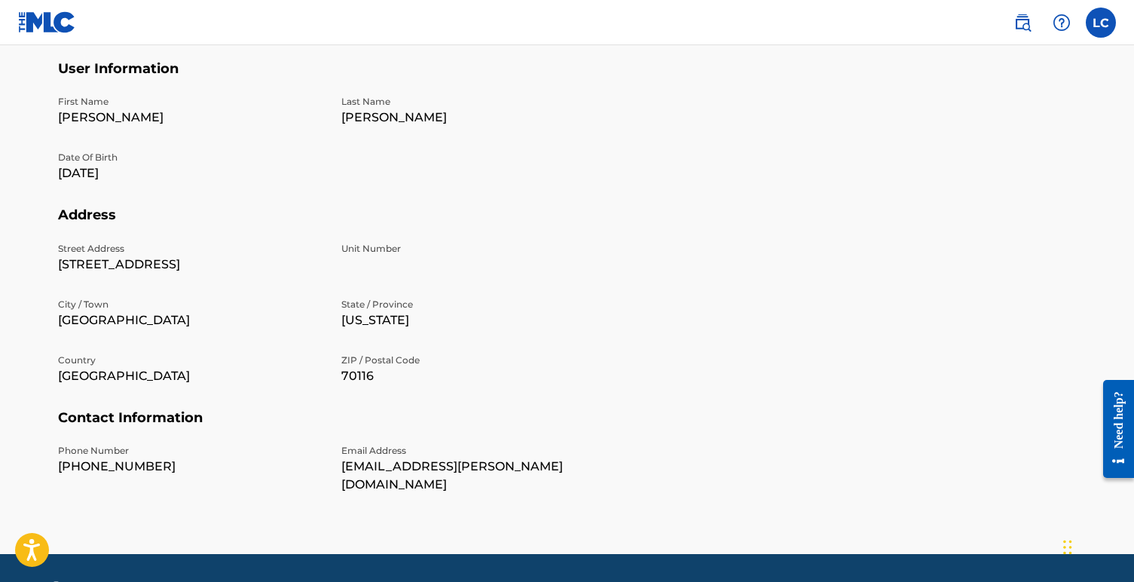
scroll to position [432, 0]
